Goal: Task Accomplishment & Management: Use online tool/utility

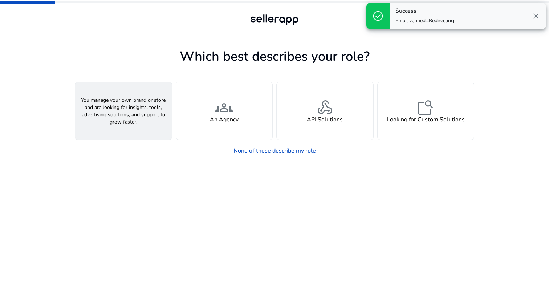
click at [132, 112] on span "person" at bounding box center [123, 107] width 17 height 17
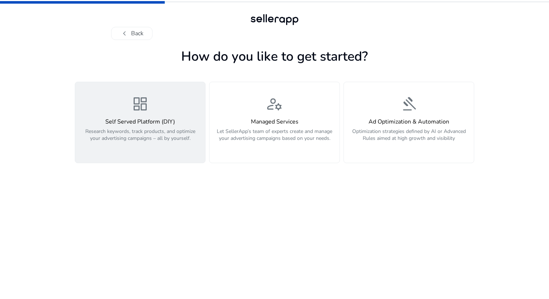
click at [149, 129] on p "Research keywords, track products, and optimize your advertising campaigns – al…" at bounding box center [140, 139] width 121 height 22
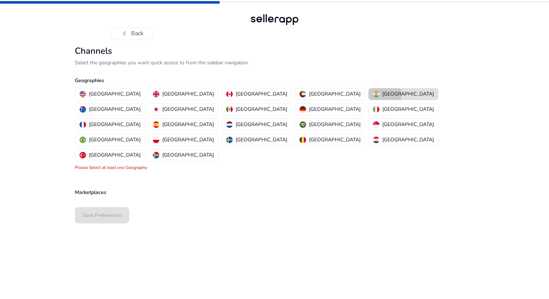
click at [383, 95] on p "India" at bounding box center [409, 94] width 52 height 8
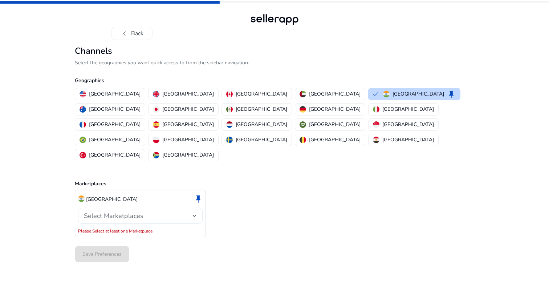
click at [130, 208] on div "Select Marketplaces" at bounding box center [140, 216] width 113 height 16
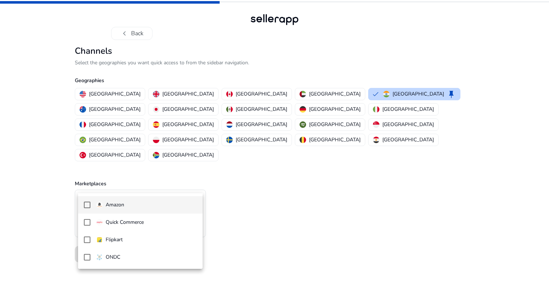
click at [125, 206] on span "Amazon" at bounding box center [146, 205] width 101 height 8
click at [56, 210] on div at bounding box center [274, 149] width 549 height 299
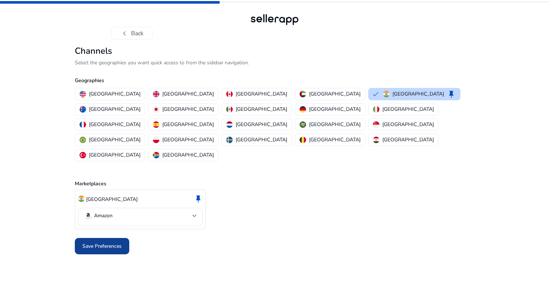
click at [104, 242] on span "Save Preferences" at bounding box center [101, 246] width 39 height 8
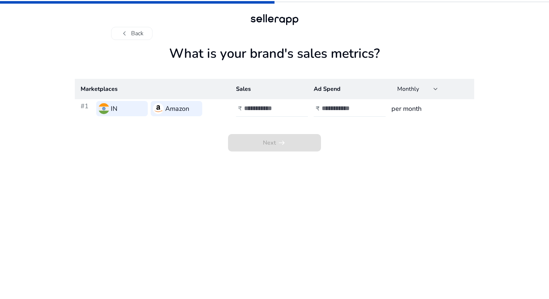
click at [268, 100] on td "₹" at bounding box center [269, 108] width 78 height 19
click at [268, 107] on input "number" at bounding box center [268, 108] width 49 height 8
type input "*****"
click at [402, 112] on h3 "per month" at bounding box center [430, 109] width 77 height 10
click at [412, 90] on span "Monthly" at bounding box center [408, 89] width 22 height 8
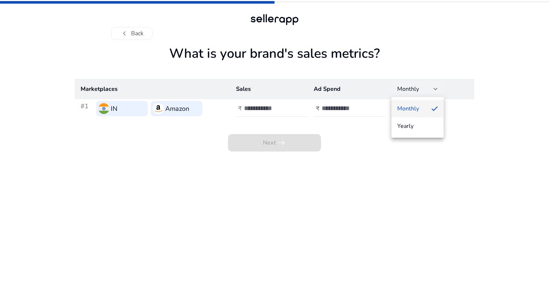
click at [370, 135] on div at bounding box center [274, 149] width 549 height 299
click at [336, 107] on input "number" at bounding box center [346, 108] width 49 height 8
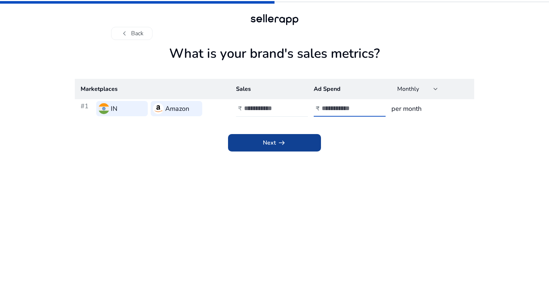
type input "*"
click at [299, 139] on span at bounding box center [274, 142] width 93 height 17
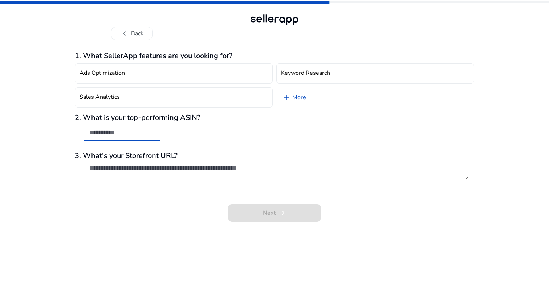
click at [118, 134] on input "text" at bounding box center [121, 133] width 65 height 8
drag, startPoint x: 117, startPoint y: 119, endPoint x: 206, endPoint y: 114, distance: 89.5
click at [206, 114] on h3 "2. What is your top-performing ASIN?" at bounding box center [275, 117] width 400 height 9
drag, startPoint x: 115, startPoint y: 159, endPoint x: 198, endPoint y: 158, distance: 82.8
click at [194, 158] on h3 "3. What's your Storefront URL?" at bounding box center [275, 155] width 400 height 9
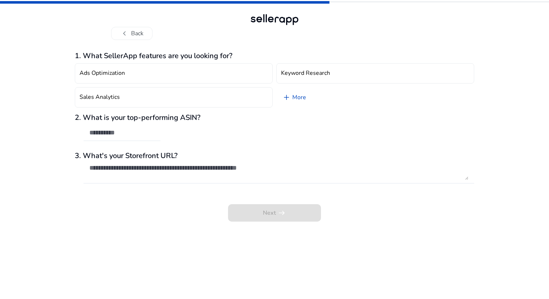
click at [202, 158] on h3 "3. What's your Storefront URL?" at bounding box center [275, 155] width 400 height 9
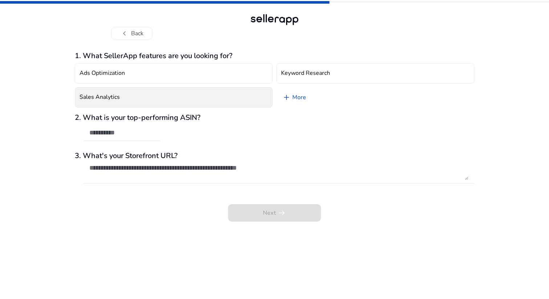
click at [145, 100] on button "Sales Analytics" at bounding box center [174, 97] width 198 height 20
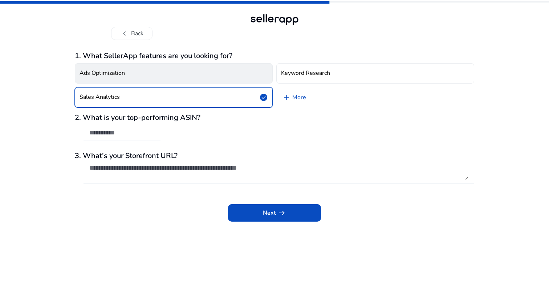
click at [132, 71] on button "Ads Optimization" at bounding box center [174, 73] width 198 height 20
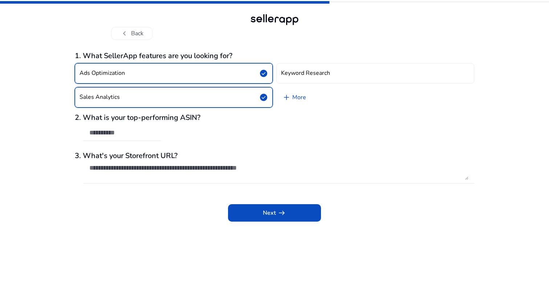
click at [139, 97] on button "Sales Analytics check_circle" at bounding box center [174, 97] width 198 height 20
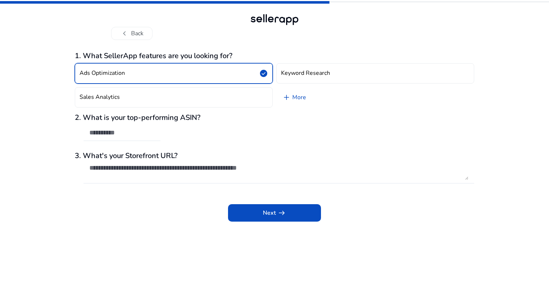
click at [137, 78] on button "Ads Optimization check_circle" at bounding box center [174, 73] width 198 height 20
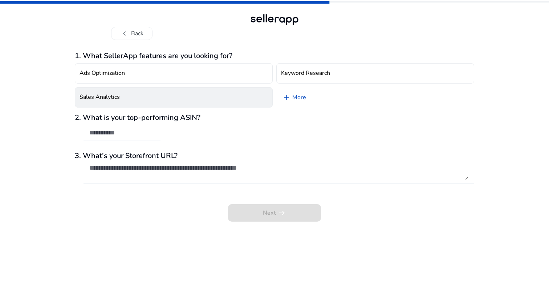
click at [167, 93] on button "Sales Analytics" at bounding box center [174, 97] width 198 height 20
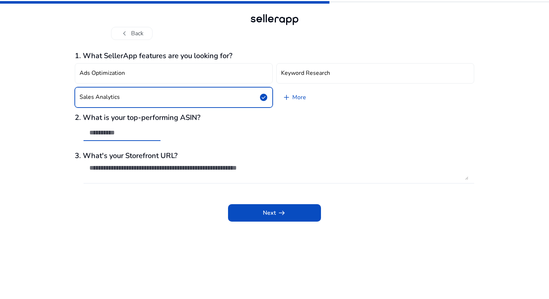
click at [151, 133] on input "text" at bounding box center [121, 133] width 65 height 8
paste input "**********"
type input "**********"
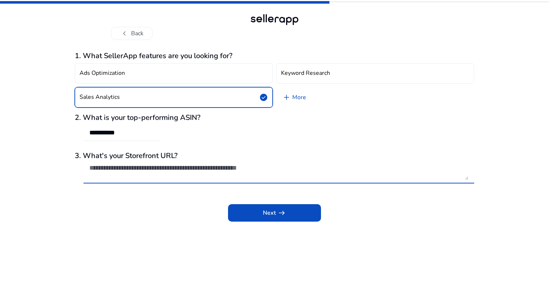
click at [137, 170] on textarea at bounding box center [278, 172] width 379 height 16
click at [196, 168] on textarea at bounding box center [278, 172] width 379 height 16
paste textarea "**********"
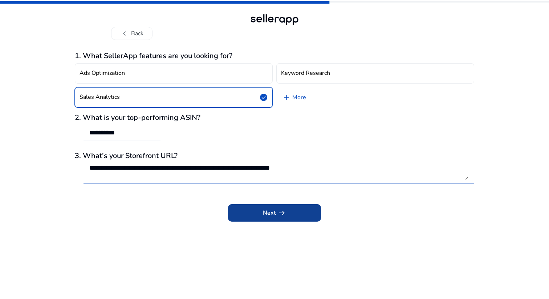
type textarea "**********"
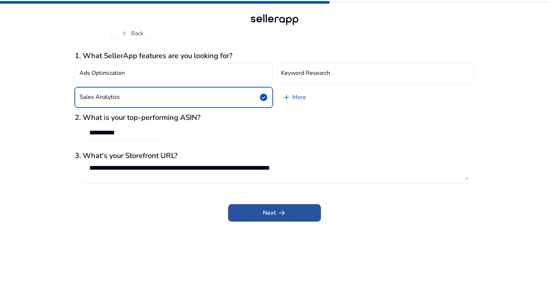
click at [265, 211] on span "Next arrow_right_alt" at bounding box center [274, 213] width 23 height 9
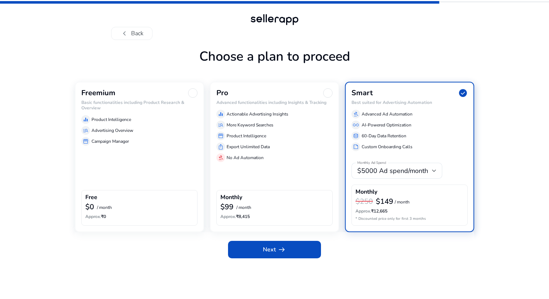
click at [158, 130] on div "manage_search Advertising Overview" at bounding box center [139, 130] width 116 height 9
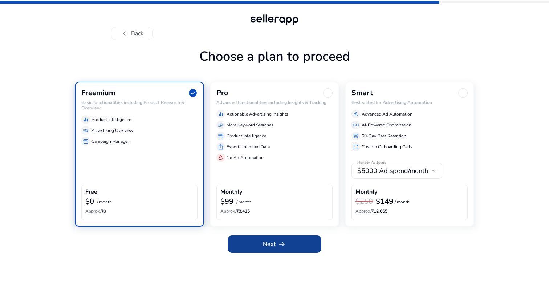
click at [284, 247] on span "arrow_right_alt" at bounding box center [282, 244] width 9 height 9
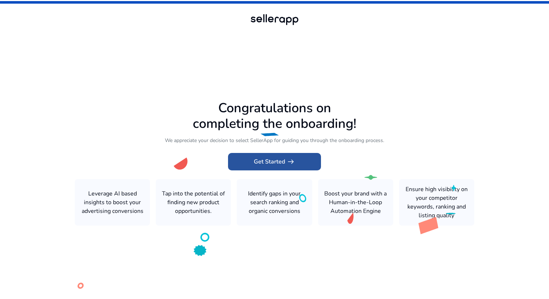
click at [266, 163] on span "Get Started arrow_right_alt" at bounding box center [274, 161] width 41 height 9
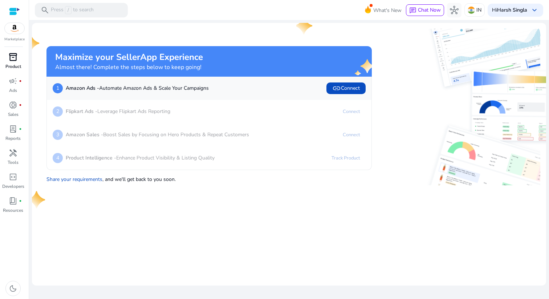
click at [4, 59] on div "inventory_2" at bounding box center [13, 57] width 20 height 12
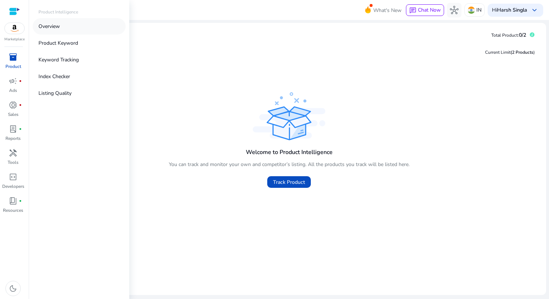
click at [62, 30] on link "Overview" at bounding box center [79, 26] width 93 height 16
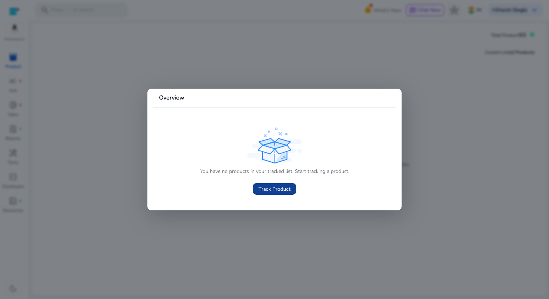
click at [272, 192] on span "Track Product" at bounding box center [275, 189] width 32 height 8
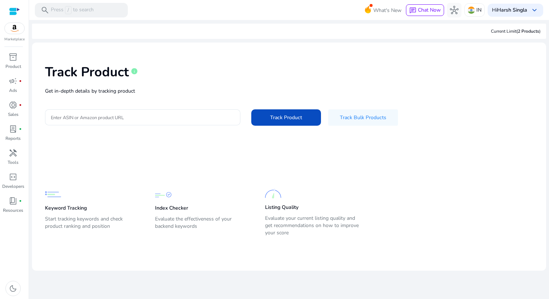
click at [150, 94] on div "Track Product info Get in-depth details by tracking product Enter ASIN or Amazo…" at bounding box center [289, 94] width 503 height 92
click at [147, 121] on div at bounding box center [143, 117] width 184 height 16
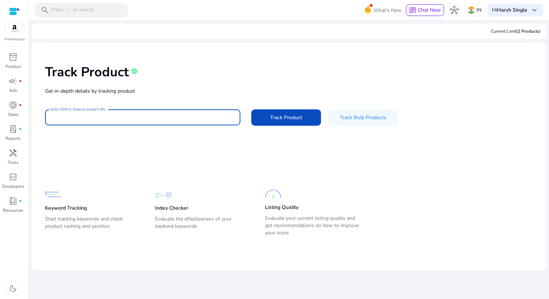
paste input "**********"
type input "**********"
click at [145, 116] on input "Enter ASIN or Amazon product URL" at bounding box center [143, 117] width 184 height 8
paste input "**********"
type input "**********"
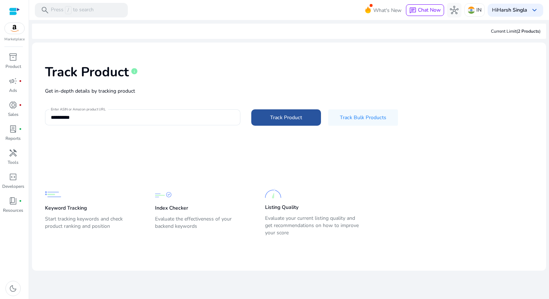
click at [280, 112] on span at bounding box center [286, 117] width 70 height 17
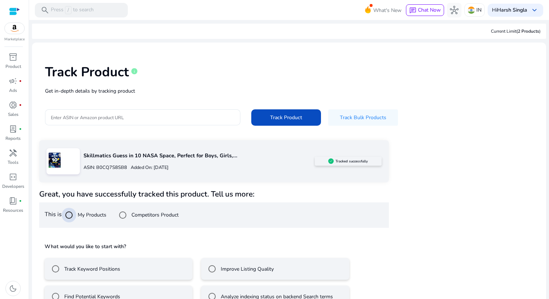
scroll to position [19, 0]
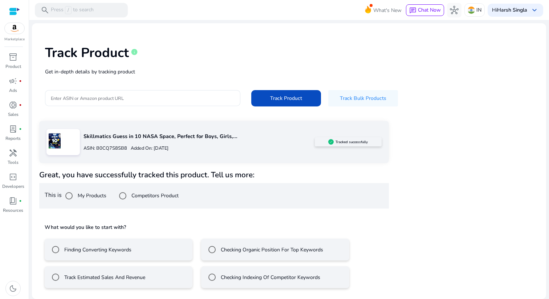
click at [126, 242] on div "Finding Converting Keywords" at bounding box center [89, 249] width 83 height 15
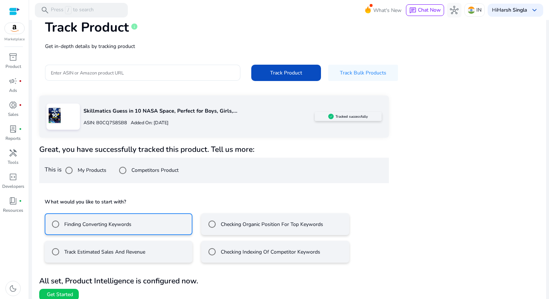
scroll to position [52, 0]
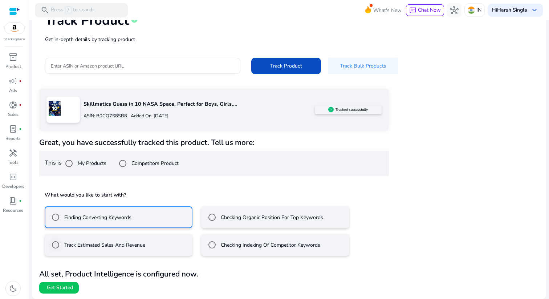
click at [121, 246] on label "Track Estimated Sales And Revenue" at bounding box center [104, 245] width 82 height 8
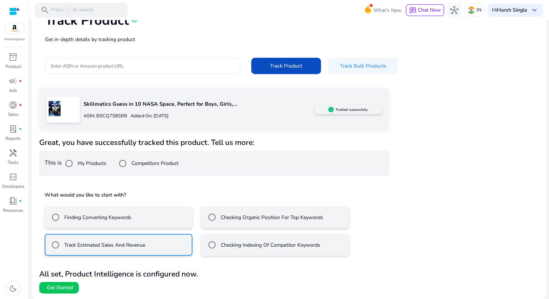
click at [84, 286] on div "All set, Product Intelligence is configured now. Get Started" at bounding box center [214, 280] width 350 height 25
click at [76, 286] on span at bounding box center [59, 287] width 40 height 17
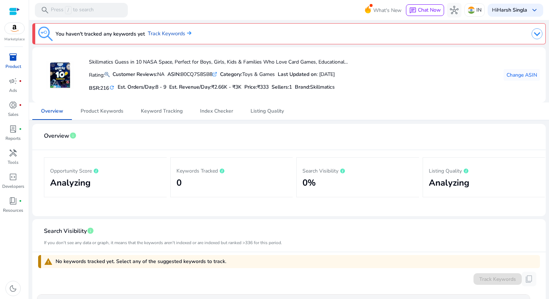
click at [13, 61] on span "inventory_2" at bounding box center [13, 57] width 9 height 9
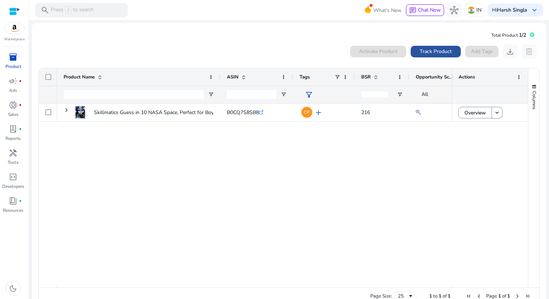
click at [432, 50] on span "Track Product" at bounding box center [436, 52] width 32 height 8
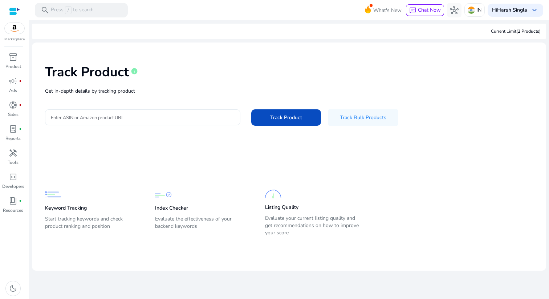
click at [185, 114] on input "Enter ASIN or Amazon product URL" at bounding box center [143, 117] width 184 height 8
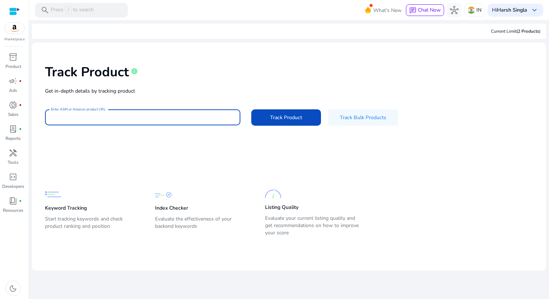
paste input "**********"
type input "**********"
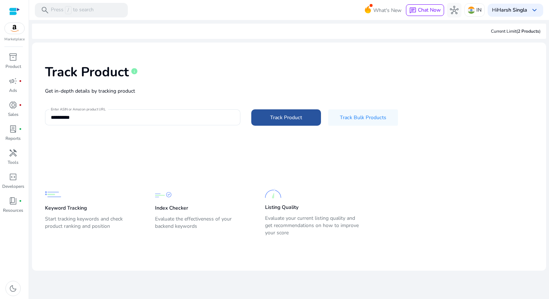
click at [280, 110] on span at bounding box center [286, 117] width 70 height 17
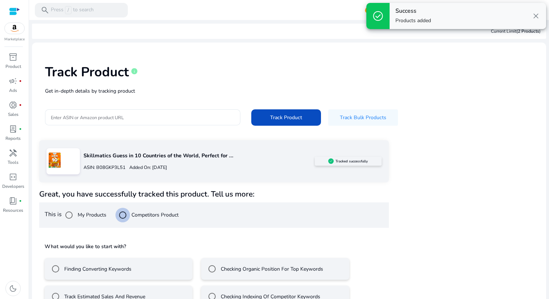
scroll to position [19, 0]
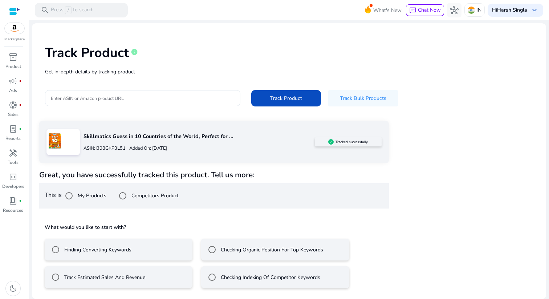
click at [109, 274] on label "Track Estimated Sales And Revenue" at bounding box center [104, 278] width 82 height 8
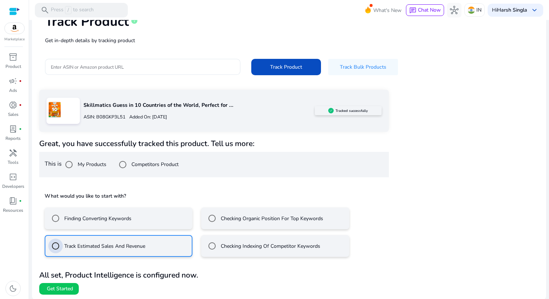
scroll to position [52, 0]
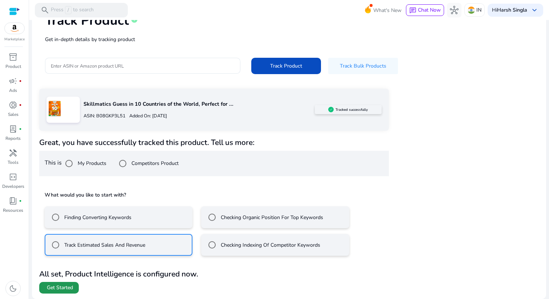
click at [69, 289] on span "Get Started" at bounding box center [60, 287] width 26 height 7
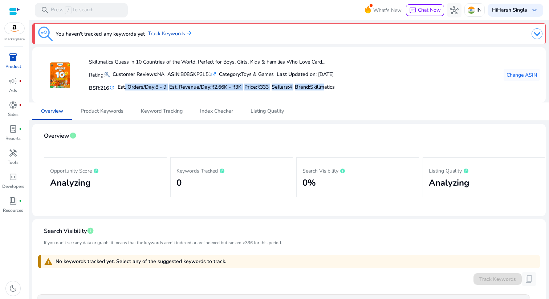
drag, startPoint x: 126, startPoint y: 85, endPoint x: 332, endPoint y: 85, distance: 206.3
click at [332, 85] on div "BSR: 216 refresh Est. Orders/Day: 8 - 9 Est. Revenue/Day: ₹2.66K - ₹3K Price: ₹…" at bounding box center [212, 87] width 246 height 12
click at [357, 86] on div "Skillmatics Guess in 10 Countries of the World, Perfect for Boys, Girls, Kids &…" at bounding box center [289, 75] width 502 height 44
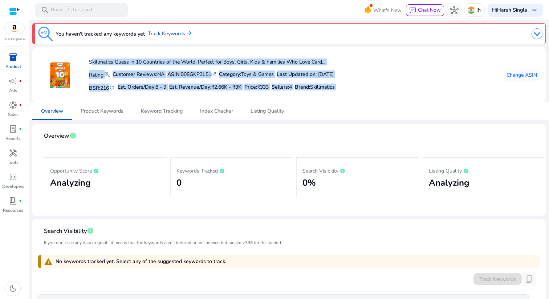
drag, startPoint x: 357, startPoint y: 86, endPoint x: 121, endPoint y: 53, distance: 238.4
click at [121, 53] on div "Skillmatics Guess in 10 Countries of the World, Perfect for Boys, Girls, Kids &…" at bounding box center [289, 75] width 502 height 44
click at [121, 53] on div "Skillmatics Guess in 10 Countries of the World, Perfect for Boys, Girls, Kids &…" at bounding box center [186, 75] width 297 height 44
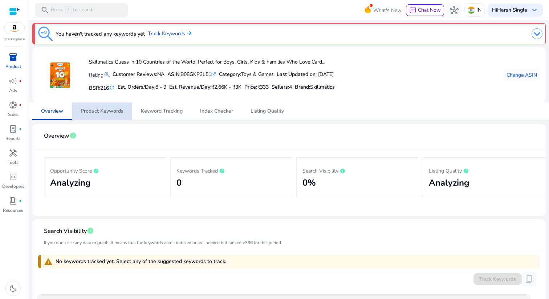
click at [102, 112] on span "Product Keywords" at bounding box center [102, 111] width 43 height 5
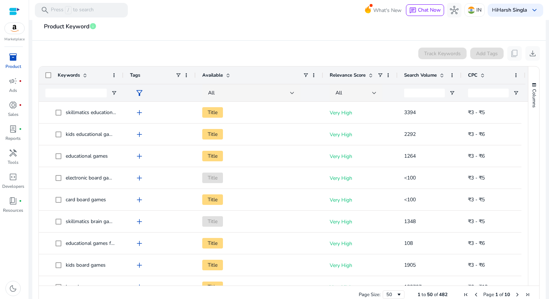
scroll to position [124, 0]
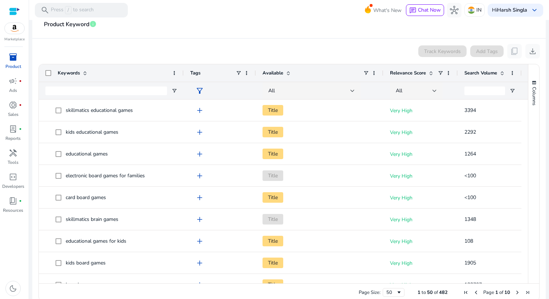
drag, startPoint x: 122, startPoint y: 70, endPoint x: 183, endPoint y: 77, distance: 60.7
click at [183, 77] on div at bounding box center [183, 72] width 3 height 17
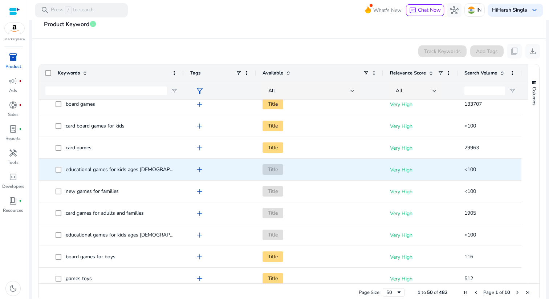
scroll to position [0, 0]
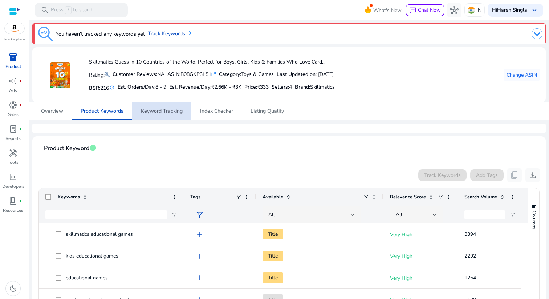
click at [175, 109] on span "Keyword Tracking" at bounding box center [162, 111] width 42 height 5
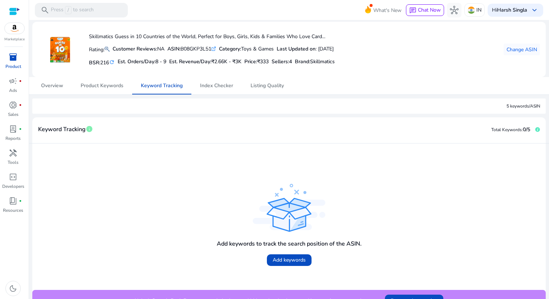
click at [216, 95] on div "You haven't tracked any keywords yet Track Keywords Skillmatics Guess in 10 Cou…" at bounding box center [289, 153] width 514 height 317
click at [213, 86] on span "Index Checker" at bounding box center [216, 85] width 33 height 5
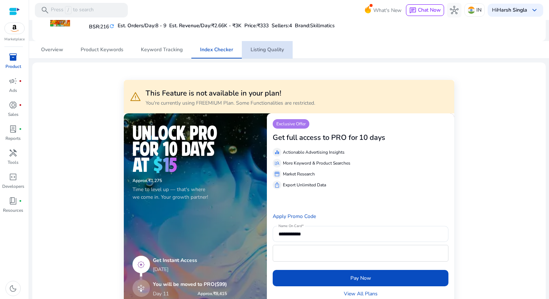
click at [257, 43] on span "Listing Quality" at bounding box center [267, 49] width 33 height 17
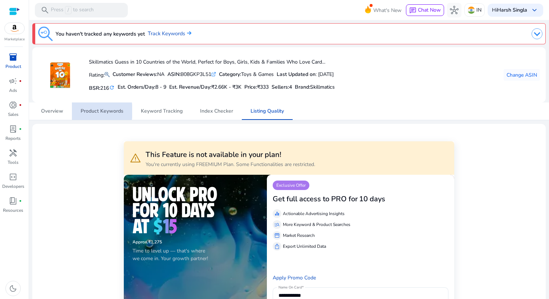
click at [73, 111] on link "Product Keywords" at bounding box center [102, 110] width 60 height 17
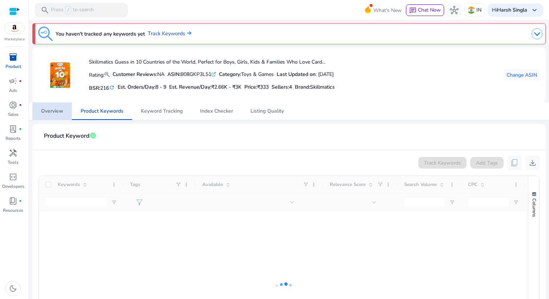
click at [63, 113] on span "Overview" at bounding box center [52, 111] width 22 height 5
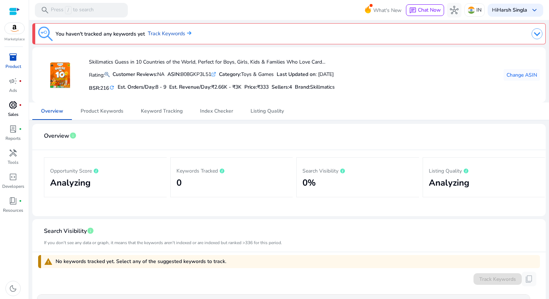
click at [14, 103] on span "donut_small" at bounding box center [13, 105] width 9 height 9
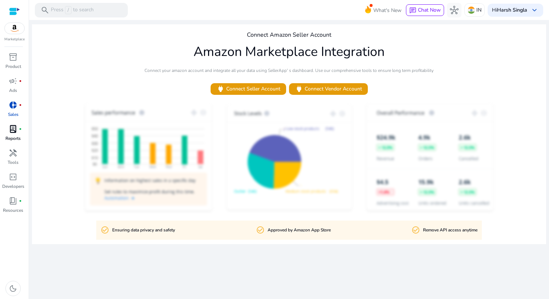
click at [19, 133] on div "lab_profile fiber_manual_record" at bounding box center [13, 129] width 20 height 12
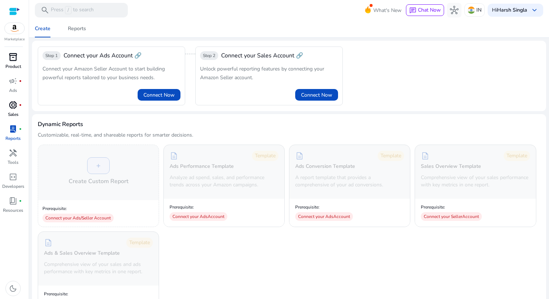
click at [15, 58] on span "inventory_2" at bounding box center [13, 57] width 9 height 9
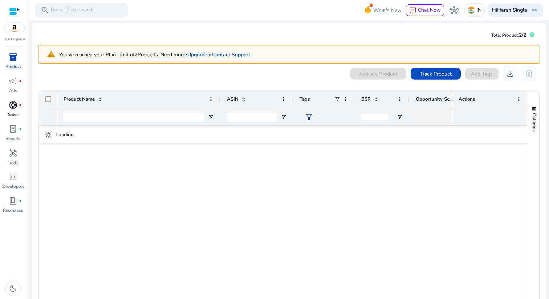
click at [202, 143] on div "Loading" at bounding box center [283, 135] width 489 height 18
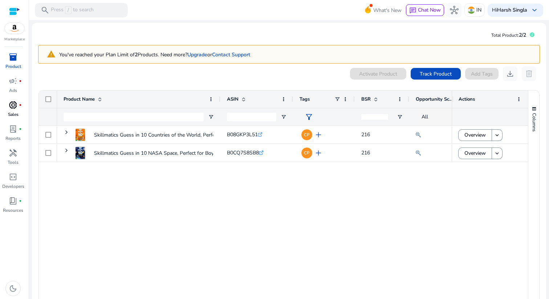
click at [147, 54] on p "You've reached your Plan Limit of 2 Products. Need more? Upgrade or Contact Sup…" at bounding box center [154, 55] width 191 height 8
click at [108, 53] on p "You've reached your Plan Limit of 2 Products. Need more? Upgrade or Contact Sup…" at bounding box center [154, 55] width 191 height 8
click at [148, 53] on p "You've reached your Plan Limit of 2 Products. Need more? Upgrade or Contact Sup…" at bounding box center [154, 55] width 191 height 8
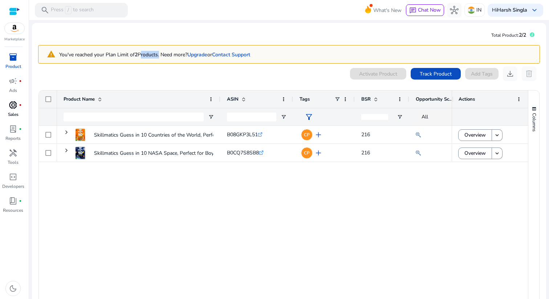
click at [148, 53] on p "You've reached your Plan Limit of 2 Products. Need more? Upgrade or Contact Sup…" at bounding box center [154, 55] width 191 height 8
click at [174, 53] on p "You've reached your Plan Limit of 2 Products. Need more? Upgrade or Contact Sup…" at bounding box center [154, 55] width 191 height 8
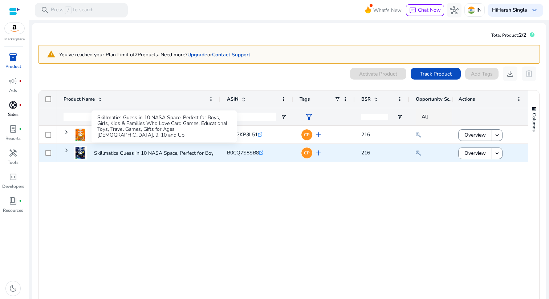
click at [121, 151] on p "Skillmatics Guess in 10 NASA Space, Perfect for Boys, Girls,..." at bounding box center [164, 153] width 140 height 15
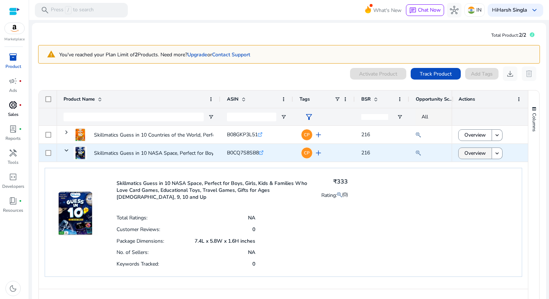
click at [473, 154] on span "Overview" at bounding box center [475, 153] width 21 height 15
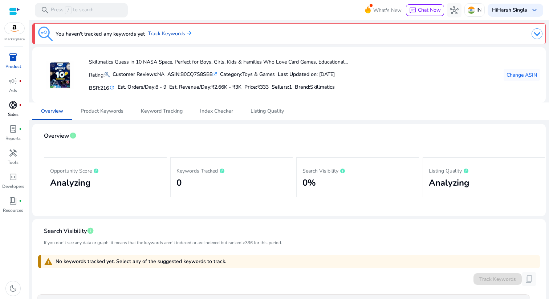
click at [191, 87] on h5 "Est. Revenue/Day: ₹2.66K - ₹3K" at bounding box center [205, 87] width 72 height 6
click at [191, 86] on h5 "Est. Revenue/Day: ₹2.66K - ₹3K" at bounding box center [205, 87] width 72 height 6
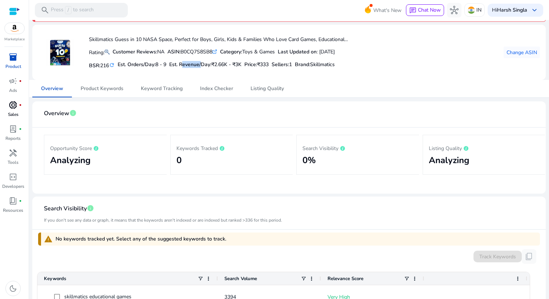
scroll to position [19, 0]
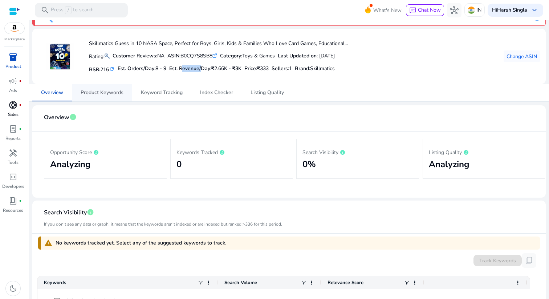
click at [118, 90] on span "Product Keywords" at bounding box center [102, 92] width 43 height 5
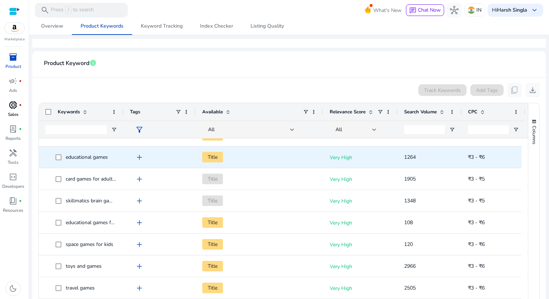
scroll to position [28, 0]
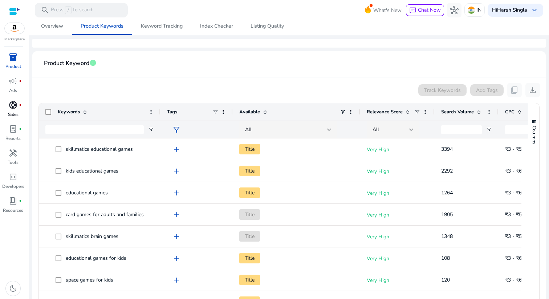
drag, startPoint x: 122, startPoint y: 110, endPoint x: 172, endPoint y: 109, distance: 50.2
click at [162, 109] on div at bounding box center [160, 111] width 3 height 17
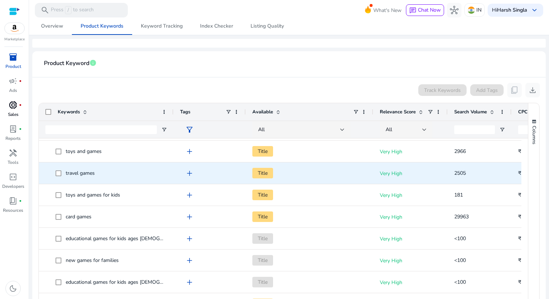
scroll to position [250, 0]
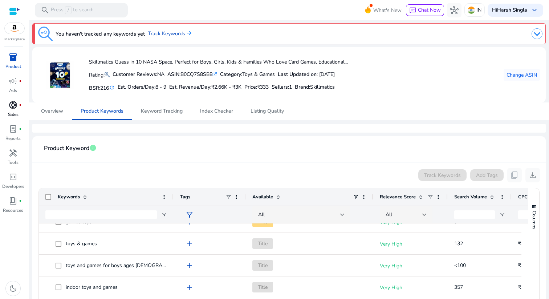
click at [161, 84] on span "8 - 9" at bounding box center [160, 87] width 11 height 7
click at [158, 84] on span "8 - 9" at bounding box center [160, 87] width 11 height 7
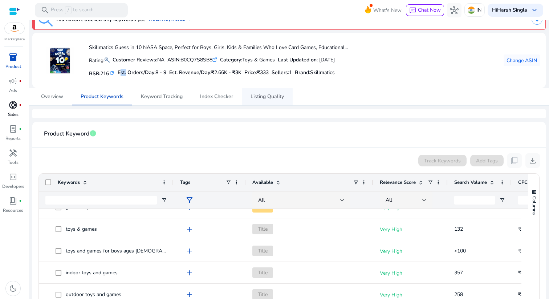
scroll to position [15, 0]
